Goal: Task Accomplishment & Management: Complete application form

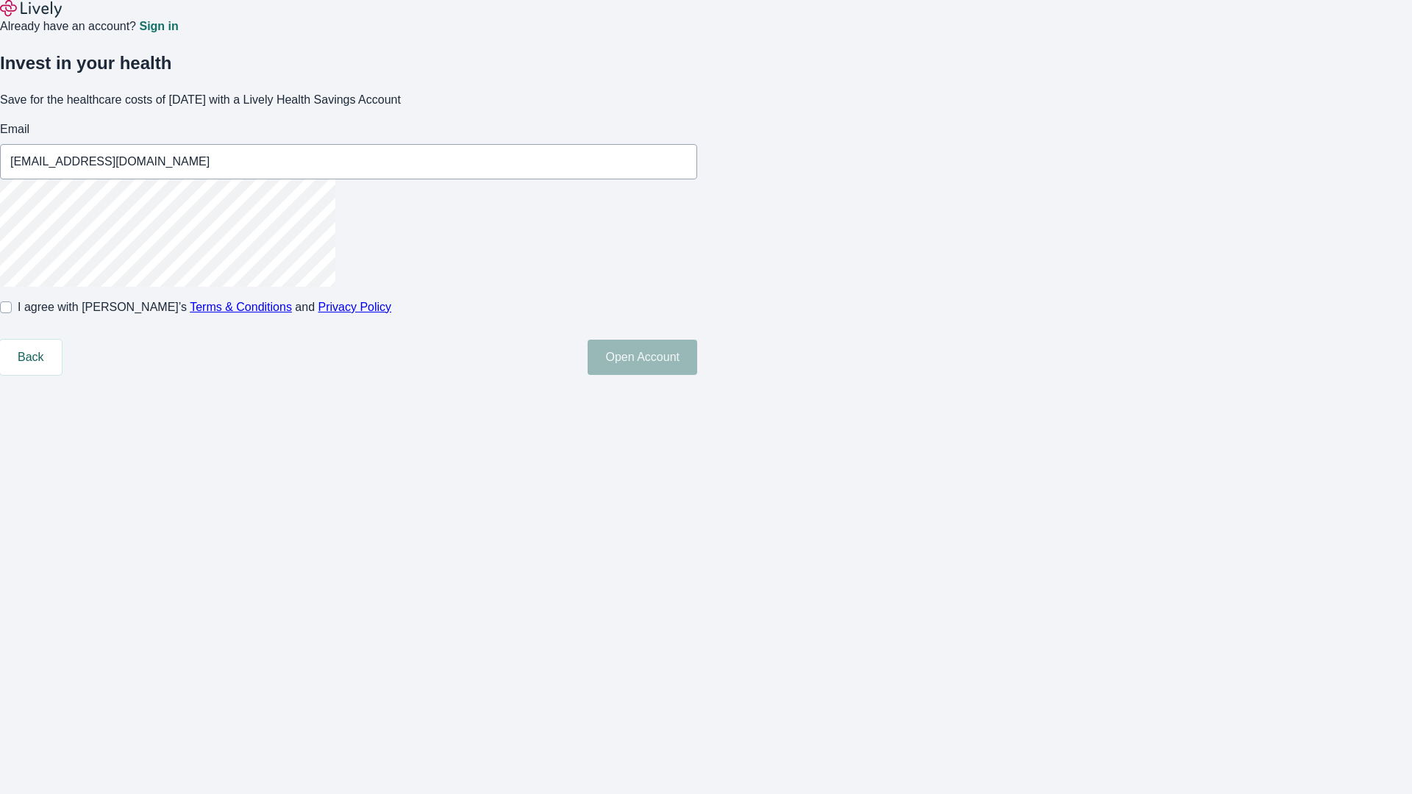
click at [12, 313] on input "I agree with Lively’s Terms & Conditions and Privacy Policy" at bounding box center [6, 308] width 12 height 12
checkbox input "true"
click at [697, 375] on button "Open Account" at bounding box center [643, 357] width 110 height 35
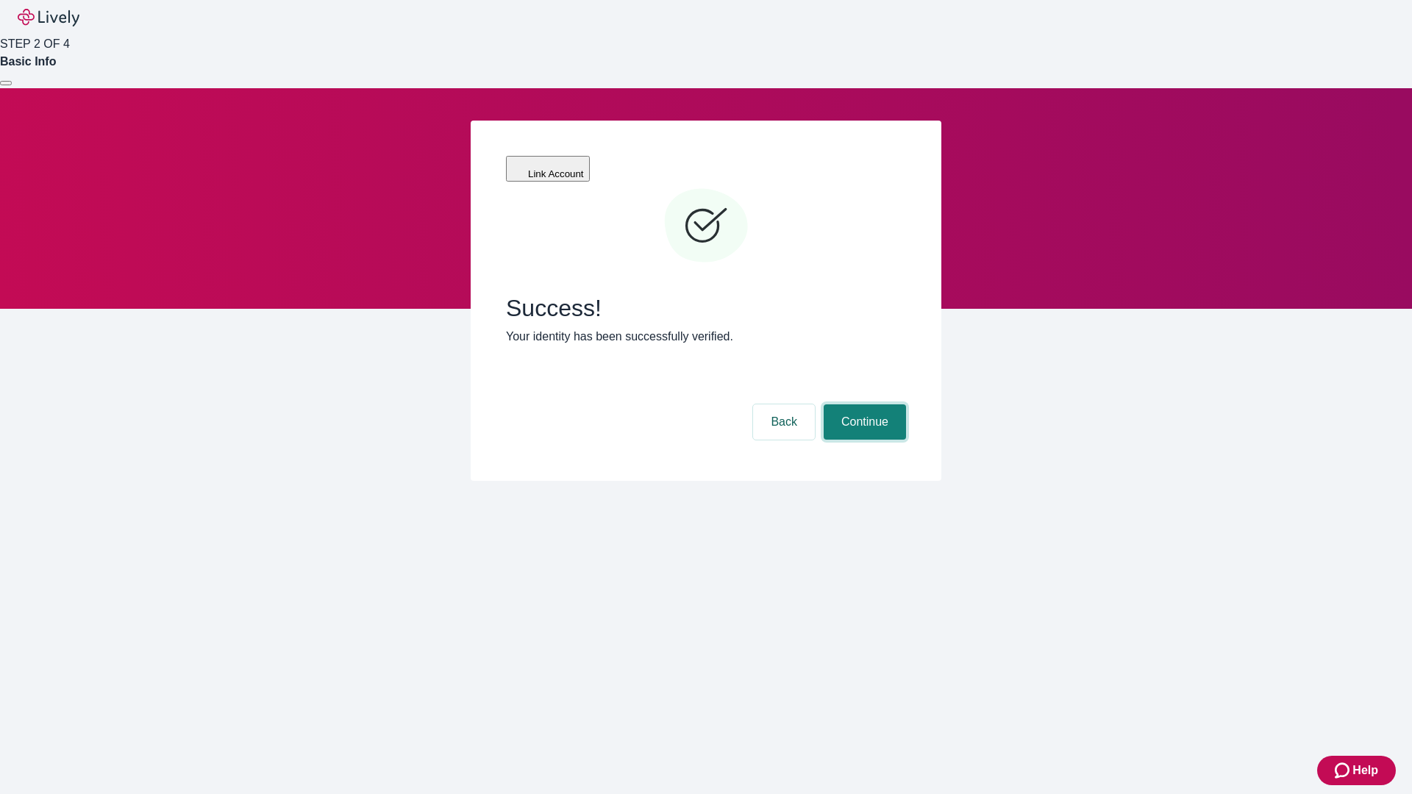
click at [863, 405] on button "Continue" at bounding box center [865, 422] width 82 height 35
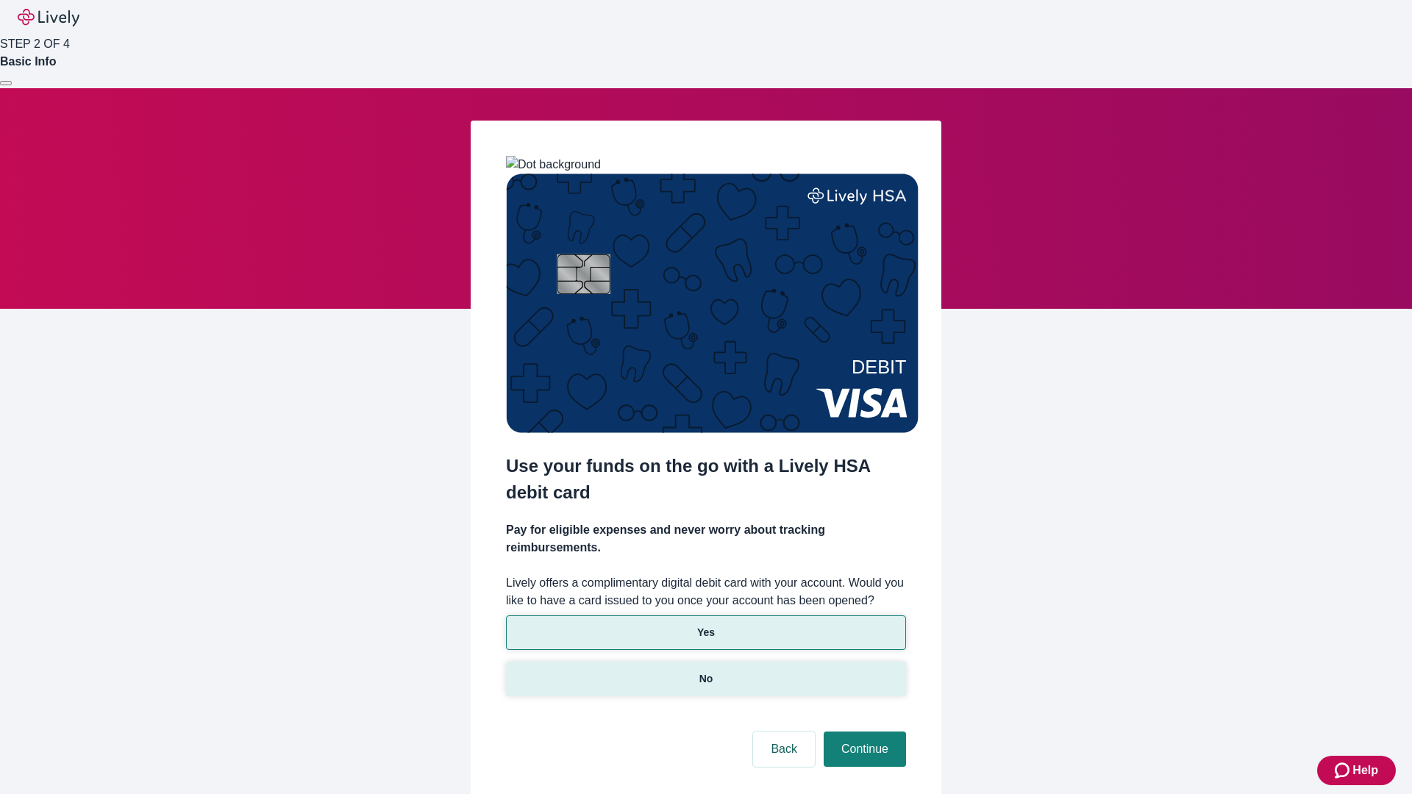
click at [705, 672] on p "No" at bounding box center [707, 679] width 14 height 15
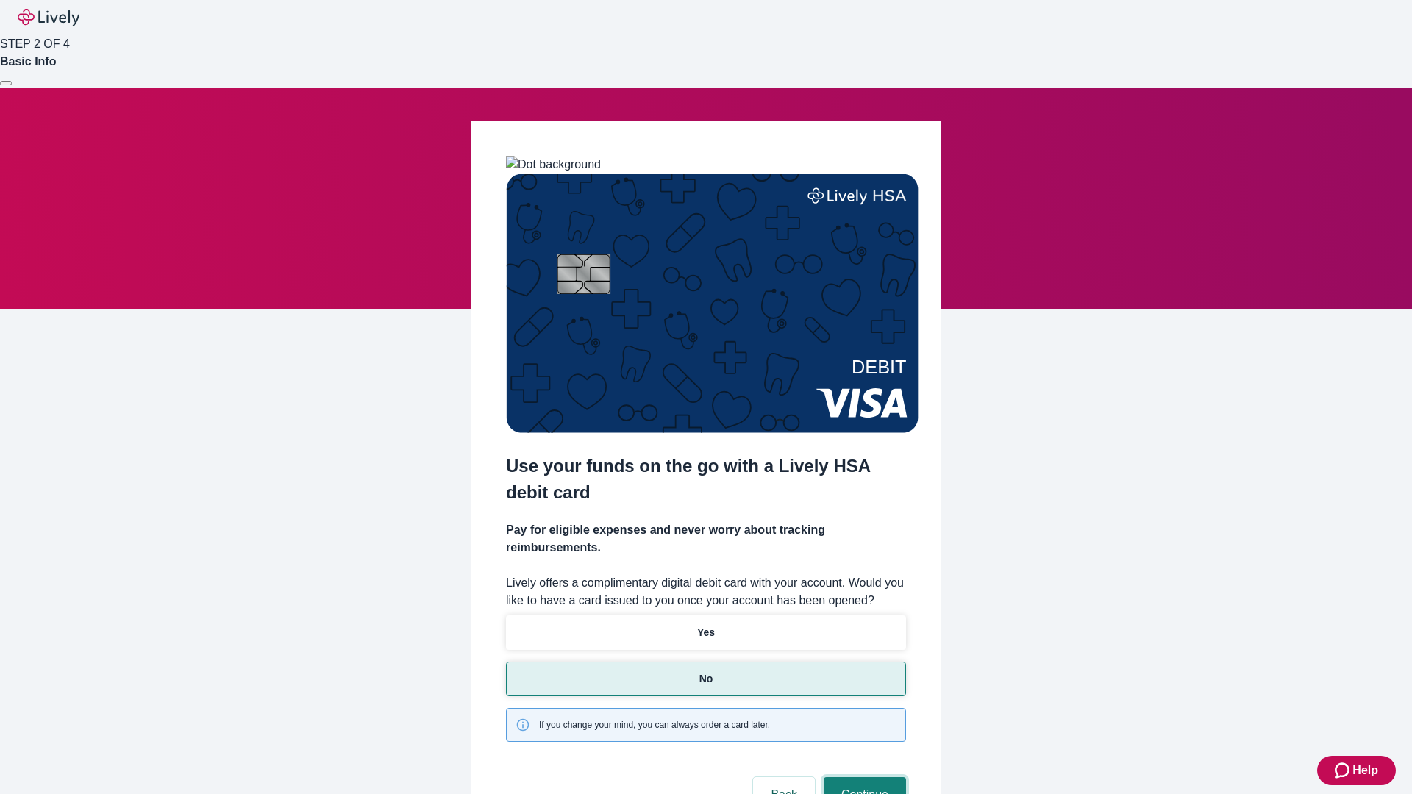
click at [863, 778] on button "Continue" at bounding box center [865, 795] width 82 height 35
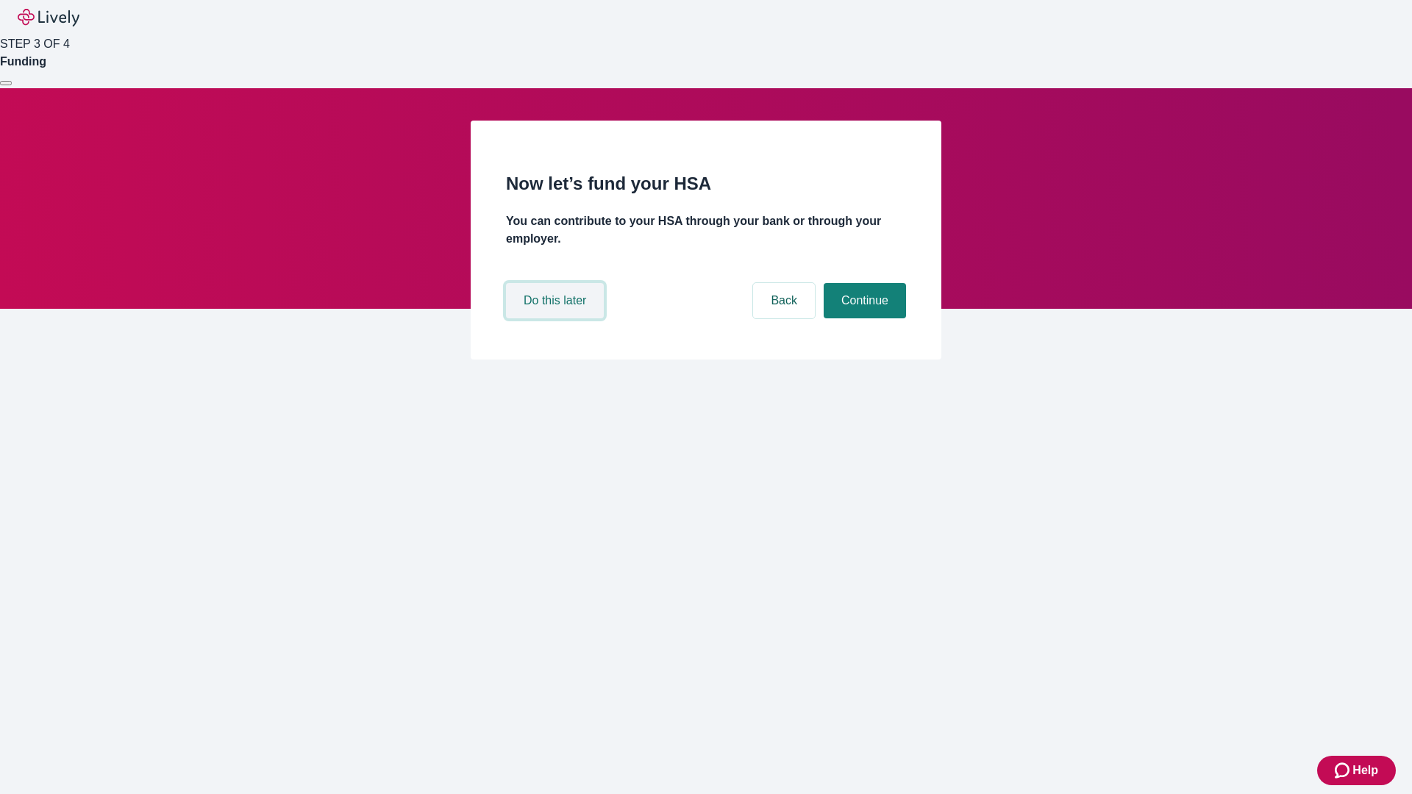
click at [557, 319] on button "Do this later" at bounding box center [555, 300] width 98 height 35
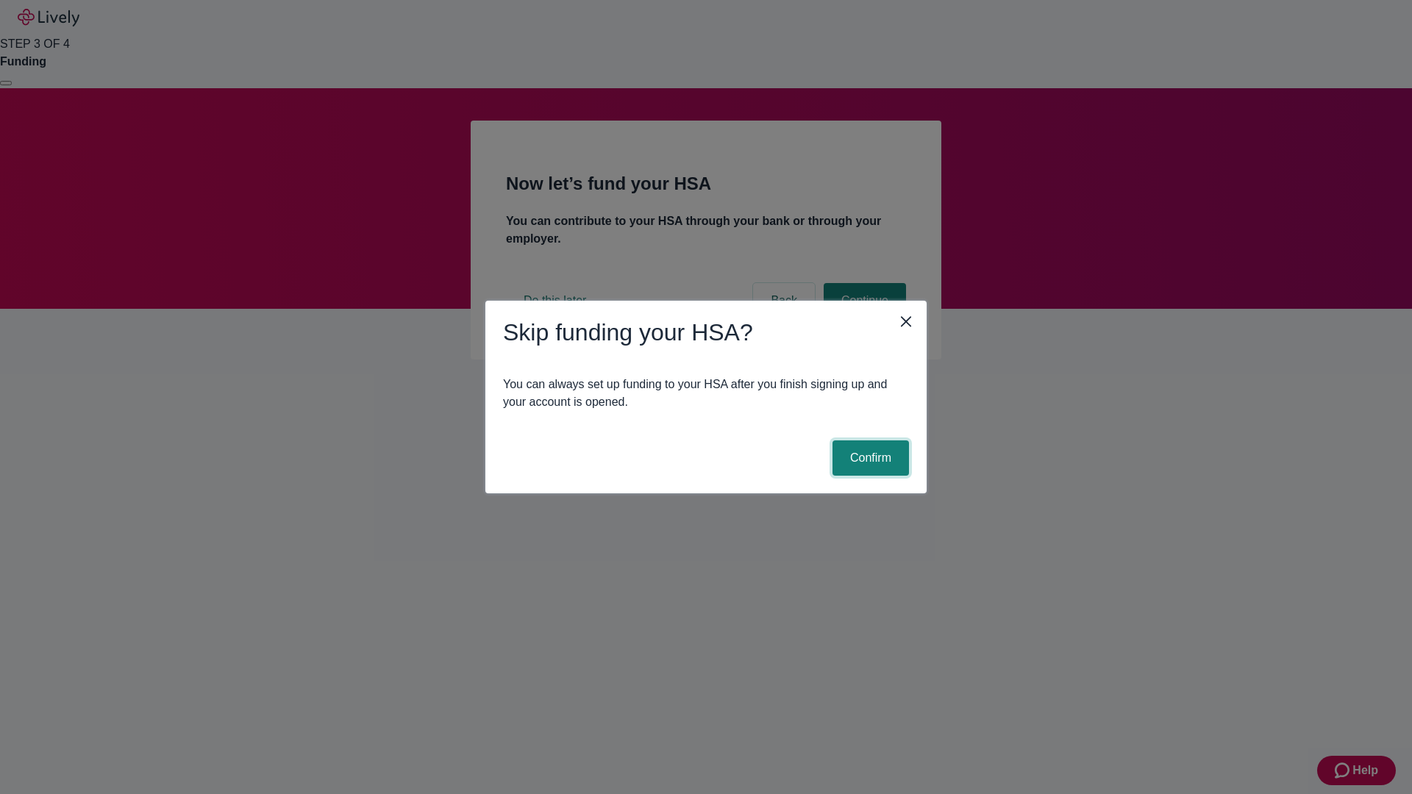
click at [869, 458] on button "Confirm" at bounding box center [871, 458] width 77 height 35
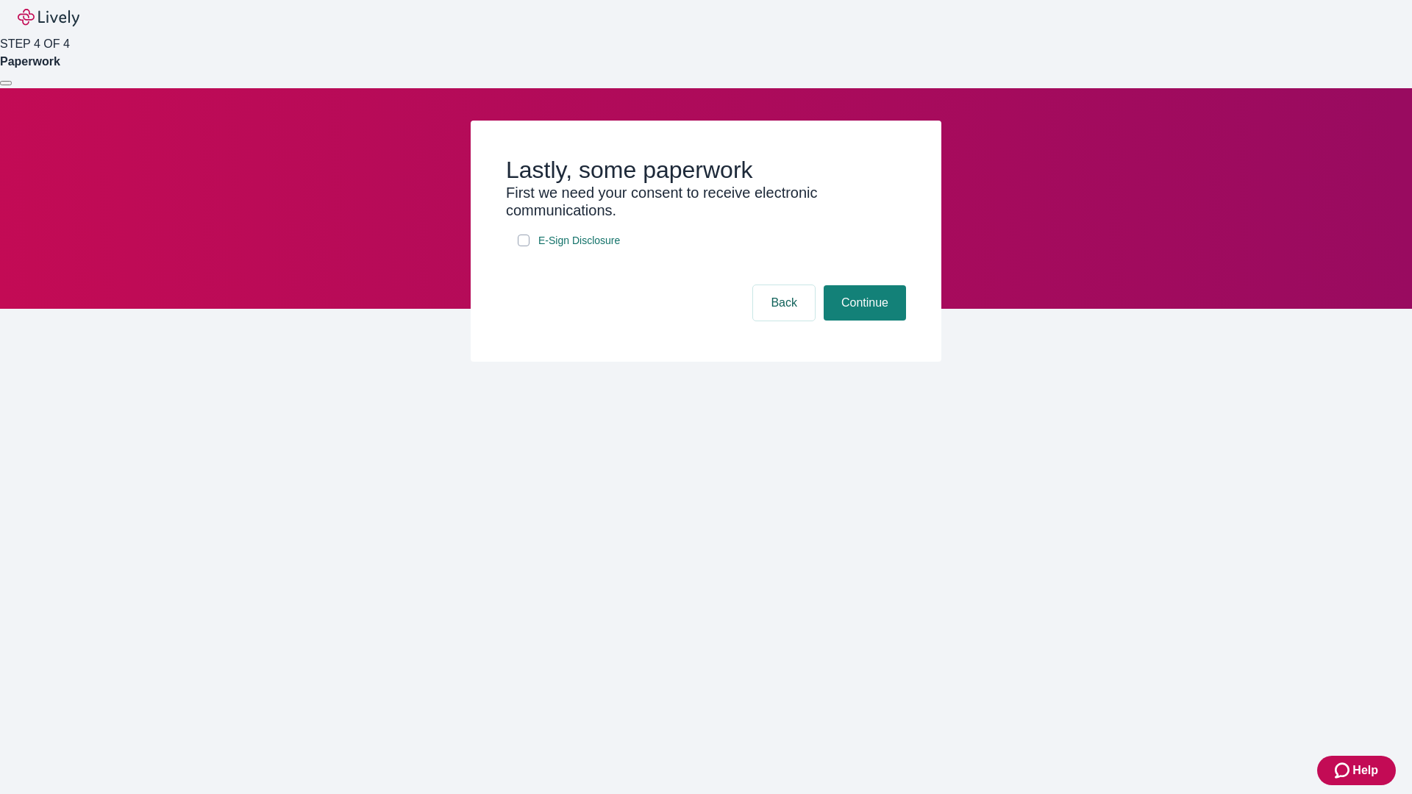
click at [524, 246] on input "E-Sign Disclosure" at bounding box center [524, 241] width 12 height 12
checkbox input "true"
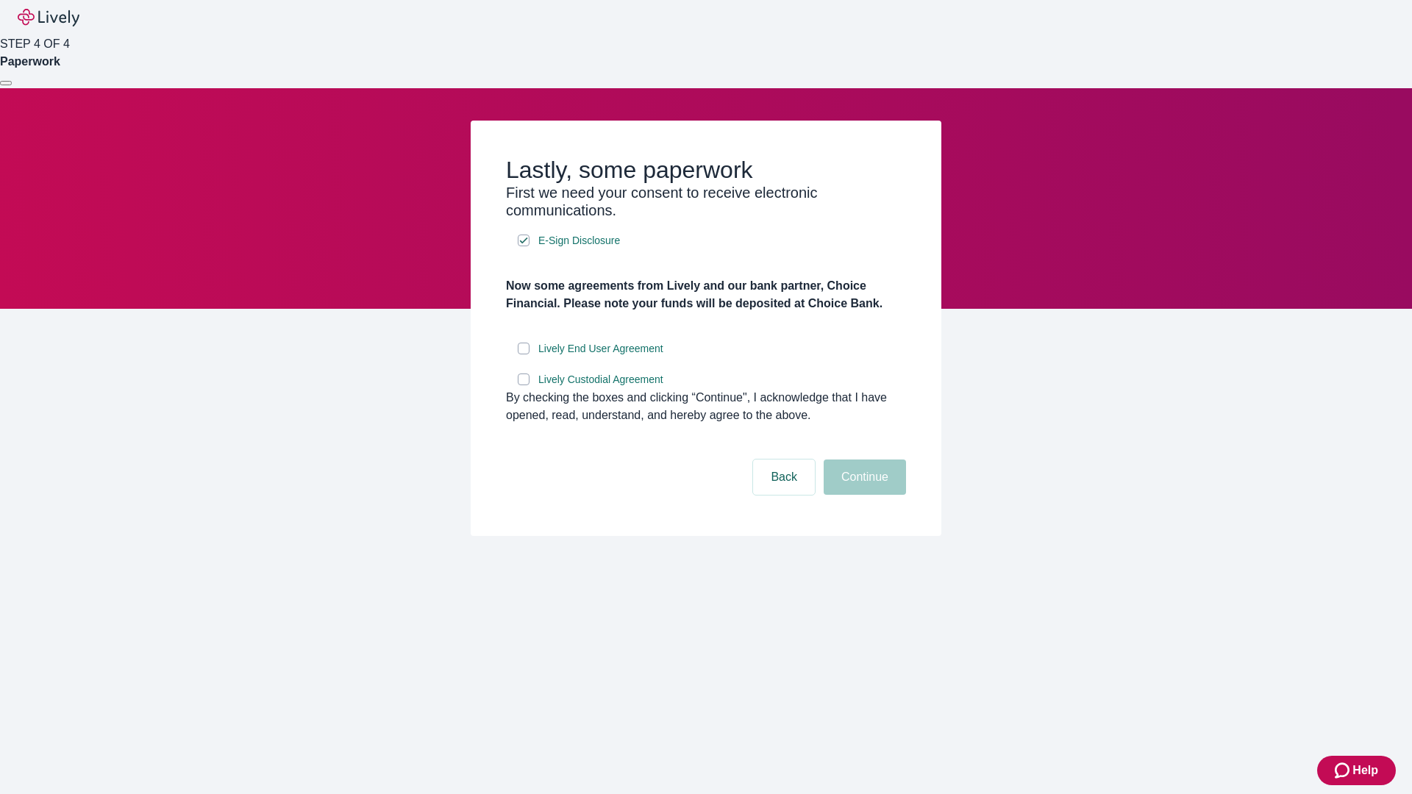
click at [524, 355] on input "Lively End User Agreement" at bounding box center [524, 349] width 12 height 12
checkbox input "true"
click at [524, 385] on input "Lively Custodial Agreement" at bounding box center [524, 380] width 12 height 12
checkbox input "true"
click at [863, 495] on button "Continue" at bounding box center [865, 477] width 82 height 35
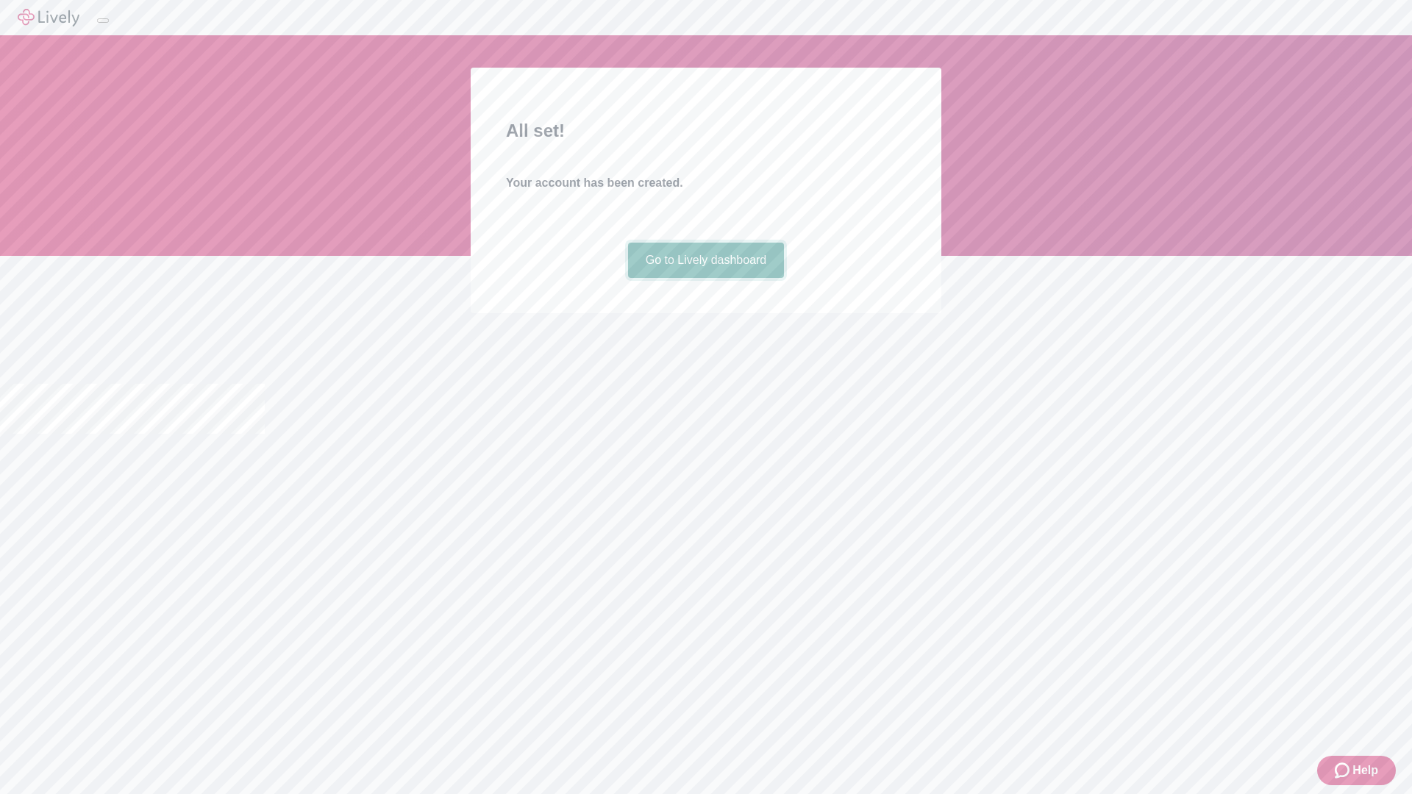
click at [705, 278] on link "Go to Lively dashboard" at bounding box center [706, 260] width 157 height 35
